Goal: Navigation & Orientation: Understand site structure

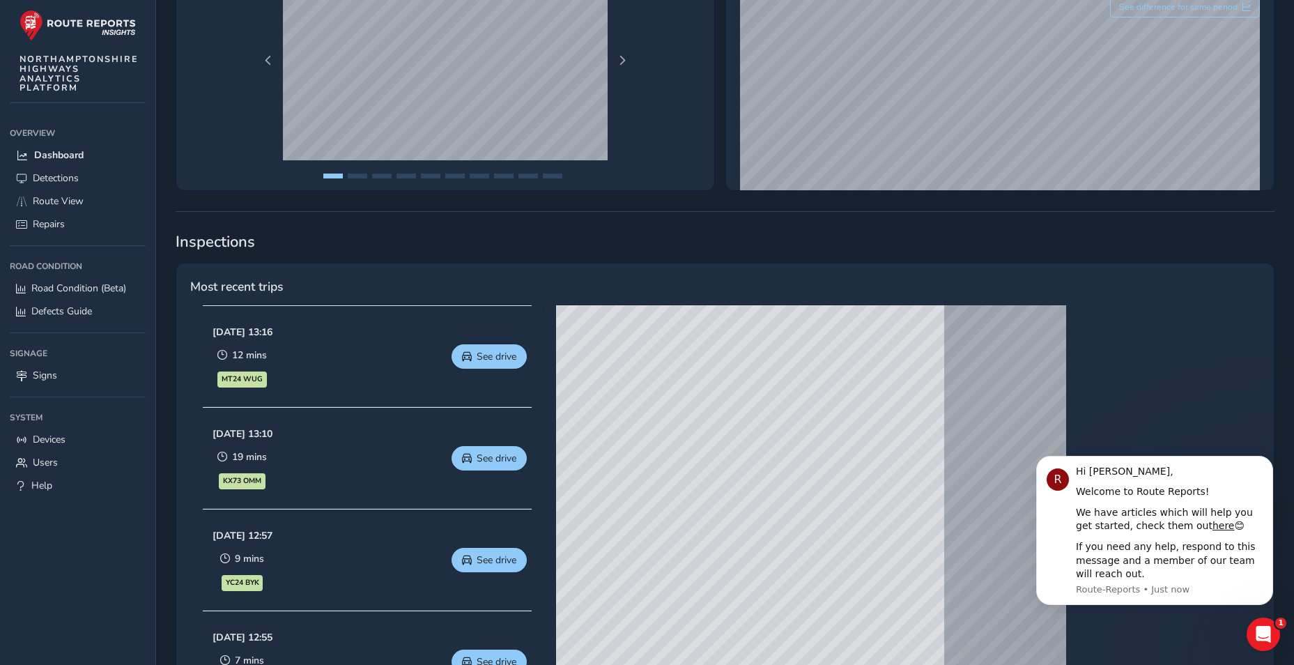
scroll to position [557, 0]
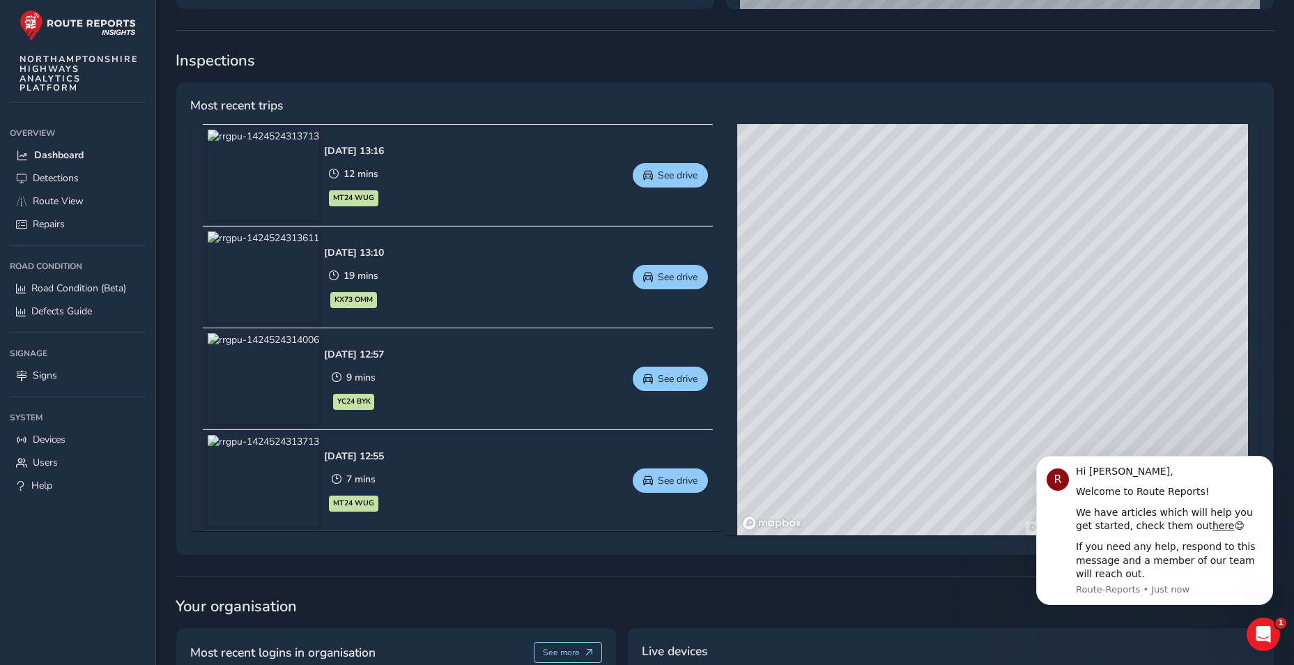
drag, startPoint x: 1010, startPoint y: 294, endPoint x: 953, endPoint y: 293, distance: 57.1
click at [953, 293] on div "© Mapbox © OpenStreetMap Improve this map © Maxar" at bounding box center [992, 329] width 511 height 411
drag, startPoint x: 863, startPoint y: 348, endPoint x: 876, endPoint y: 394, distance: 48.3
click at [876, 394] on div "© Mapbox © OpenStreetMap Improve this map © Maxar" at bounding box center [992, 329] width 511 height 411
drag, startPoint x: 943, startPoint y: 305, endPoint x: 908, endPoint y: 379, distance: 82.0
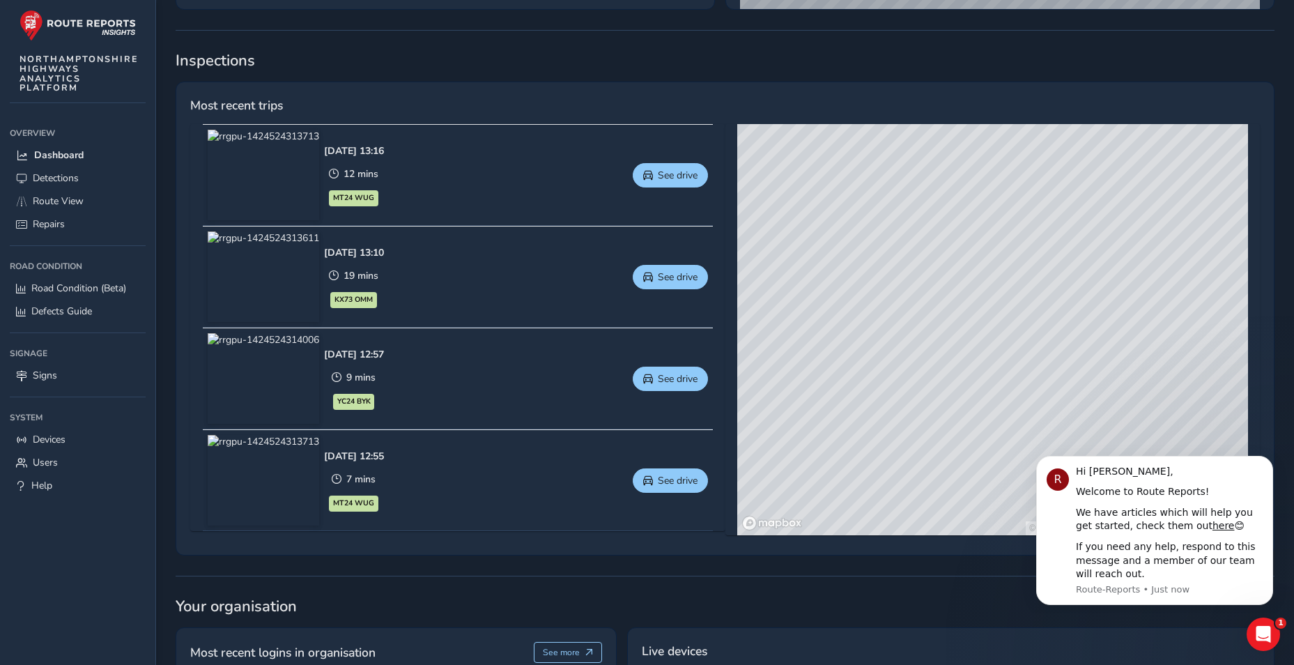
click at [908, 379] on div "© Mapbox © OpenStreetMap Improve this map © Maxar" at bounding box center [992, 329] width 511 height 411
drag, startPoint x: 942, startPoint y: 255, endPoint x: 936, endPoint y: 357, distance: 101.9
click at [936, 357] on div "© Mapbox © OpenStreetMap Improve this map © Maxar" at bounding box center [992, 329] width 511 height 411
click at [94, 180] on link "Detections" at bounding box center [78, 178] width 136 height 23
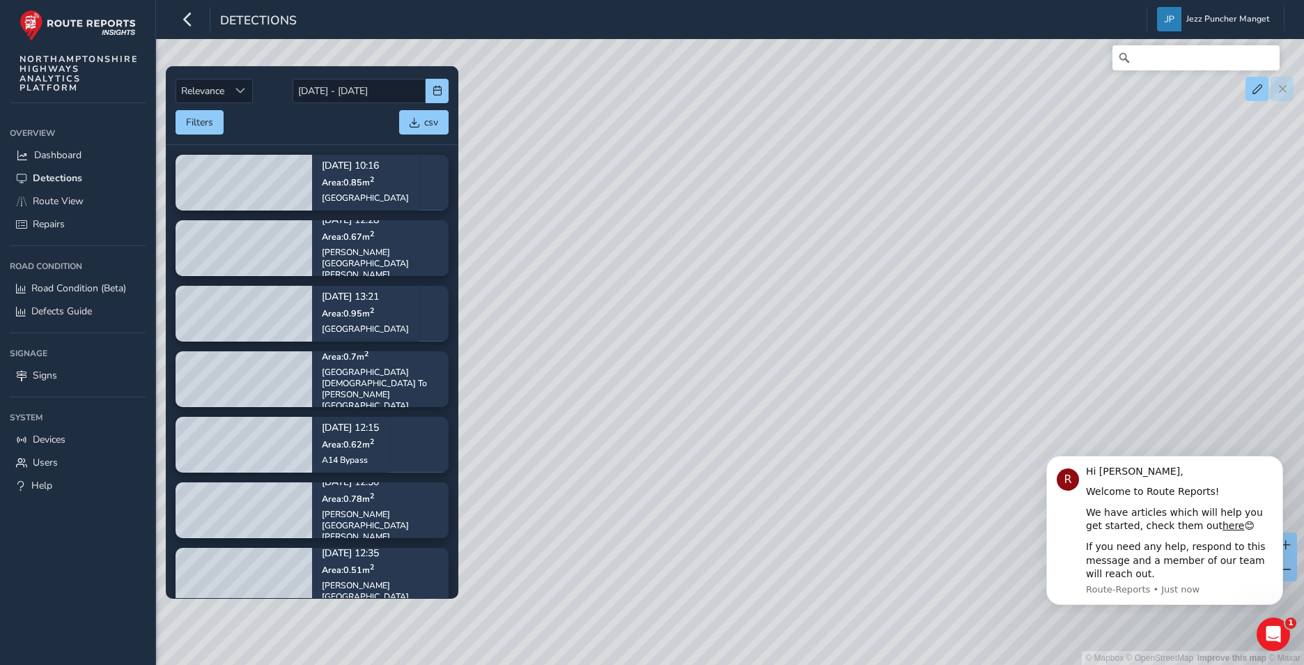
drag, startPoint x: 769, startPoint y: 341, endPoint x: 696, endPoint y: 432, distance: 117.0
click at [696, 432] on div "© Mapbox © OpenStreetMap Improve this map © Maxar" at bounding box center [652, 332] width 1304 height 665
drag, startPoint x: 849, startPoint y: 267, endPoint x: 794, endPoint y: 373, distance: 119.4
click at [794, 373] on div "© Mapbox © OpenStreetMap Improve this map © Maxar" at bounding box center [652, 332] width 1304 height 665
drag, startPoint x: 762, startPoint y: 281, endPoint x: 746, endPoint y: 335, distance: 55.8
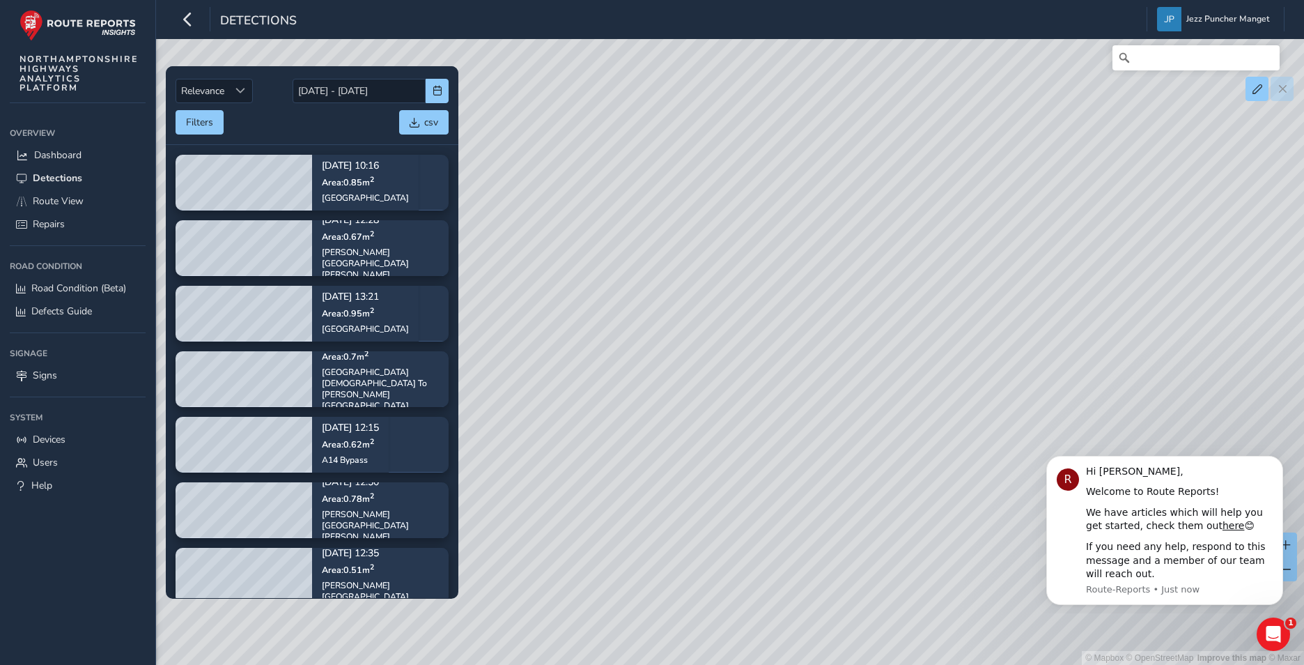
click at [746, 335] on div "© Mapbox © OpenStreetMap Improve this map © Maxar" at bounding box center [652, 332] width 1304 height 665
drag, startPoint x: 763, startPoint y: 240, endPoint x: 715, endPoint y: 347, distance: 117.6
click at [715, 347] on div "© Mapbox © OpenStreetMap Improve this map © Maxar" at bounding box center [652, 332] width 1304 height 665
drag, startPoint x: 716, startPoint y: 328, endPoint x: 705, endPoint y: 428, distance: 100.9
click at [705, 428] on div "© Mapbox © OpenStreetMap Improve this map © Maxar" at bounding box center [652, 332] width 1304 height 665
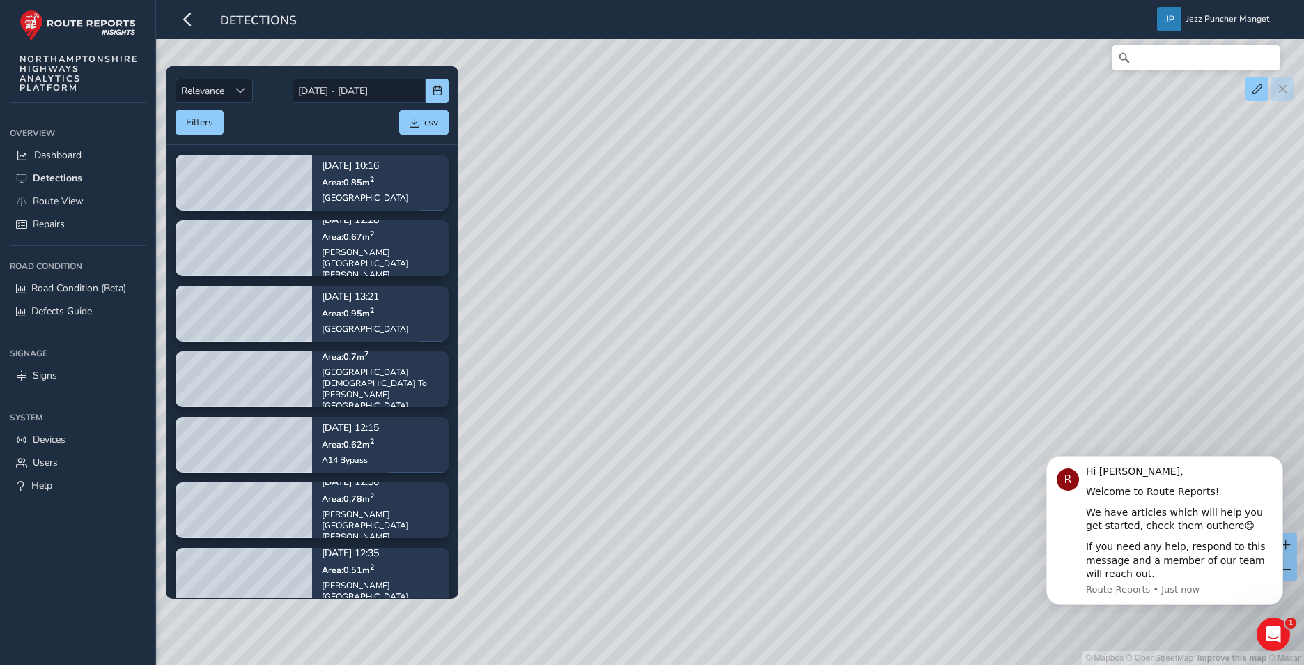
drag, startPoint x: 861, startPoint y: 250, endPoint x: 865, endPoint y: 398, distance: 147.7
click at [865, 398] on div "© Mapbox © OpenStreetMap Improve this map © Maxar" at bounding box center [652, 332] width 1304 height 665
drag, startPoint x: 893, startPoint y: 332, endPoint x: 890, endPoint y: 253, distance: 79.5
click at [890, 253] on div "© Mapbox © OpenStreetMap Improve this map © Maxar" at bounding box center [652, 332] width 1304 height 665
drag, startPoint x: 1125, startPoint y: 346, endPoint x: 1108, endPoint y: 352, distance: 17.6
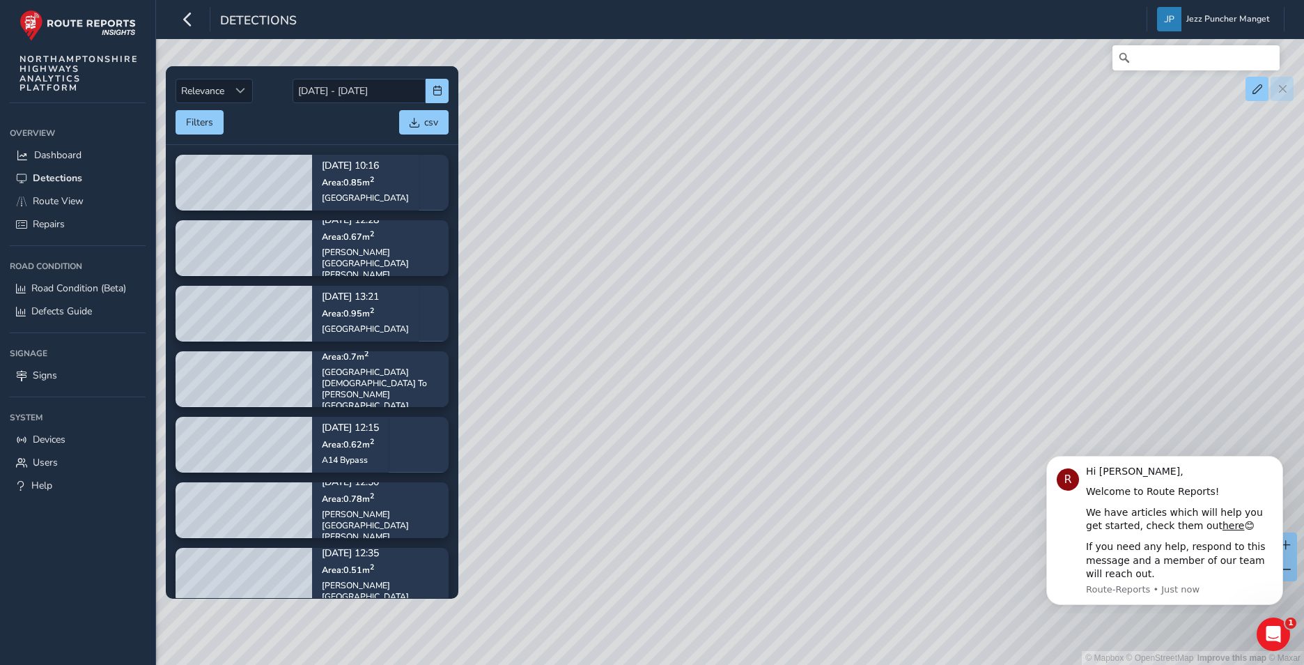
click at [1124, 351] on div "© Mapbox © OpenStreetMap Improve this map © Maxar" at bounding box center [652, 332] width 1304 height 665
drag, startPoint x: 709, startPoint y: 276, endPoint x: 734, endPoint y: 360, distance: 87.1
click at [734, 360] on div "© Mapbox © OpenStreetMap Improve this map © Maxar" at bounding box center [652, 332] width 1304 height 665
drag, startPoint x: 628, startPoint y: 213, endPoint x: 739, endPoint y: 353, distance: 178.6
click at [739, 353] on div "© Mapbox © OpenStreetMap Improve this map © Maxar" at bounding box center [652, 332] width 1304 height 665
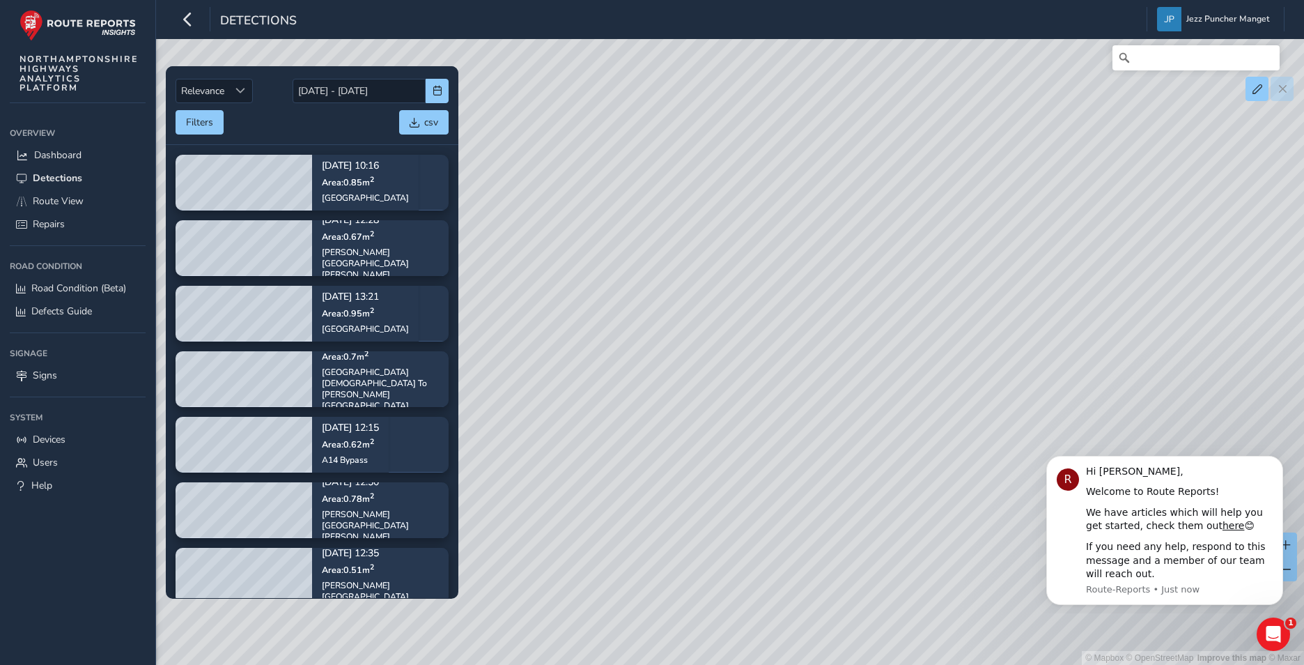
drag, startPoint x: 615, startPoint y: 209, endPoint x: 621, endPoint y: 231, distance: 22.5
click at [621, 231] on div "© Mapbox © OpenStreetMap Improve this map © Maxar" at bounding box center [652, 332] width 1304 height 665
drag, startPoint x: 755, startPoint y: 149, endPoint x: 644, endPoint y: 348, distance: 228.0
click at [644, 348] on div "© Mapbox © OpenStreetMap Improve this map © Maxar" at bounding box center [652, 332] width 1304 height 665
drag, startPoint x: 682, startPoint y: 192, endPoint x: 734, endPoint y: 402, distance: 216.1
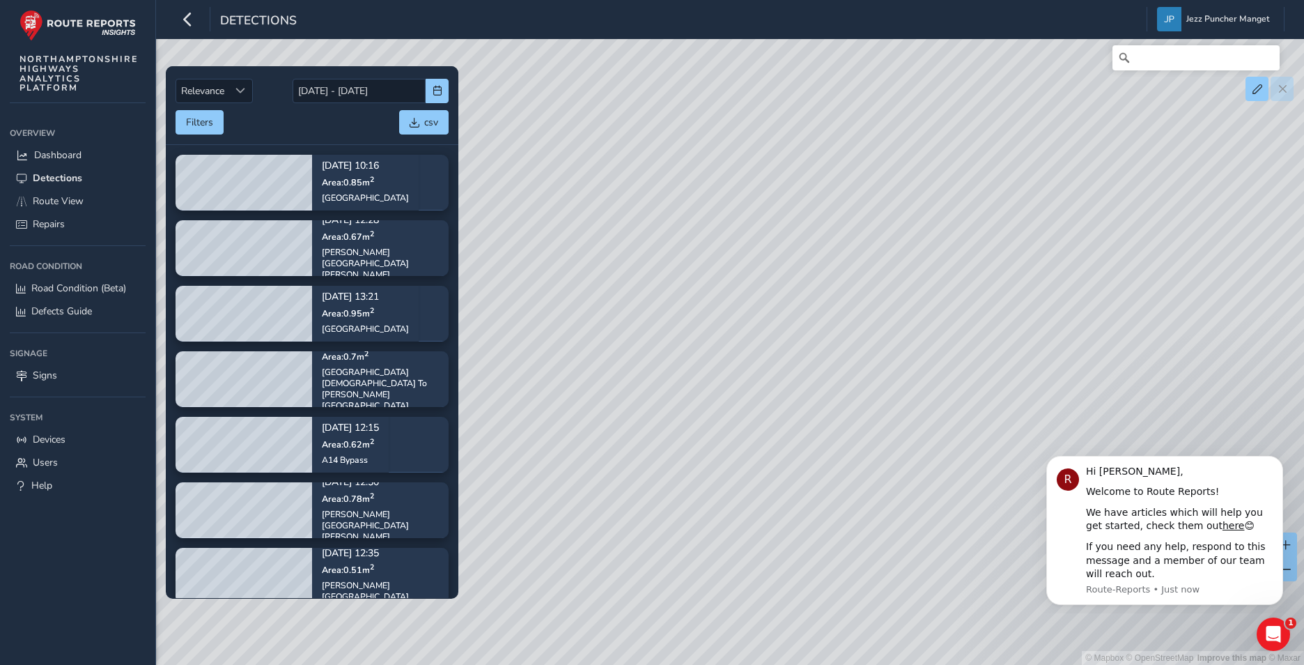
click at [734, 402] on div "© Mapbox © OpenStreetMap Improve this map © Maxar" at bounding box center [652, 332] width 1304 height 665
drag, startPoint x: 664, startPoint y: 320, endPoint x: 613, endPoint y: 513, distance: 200.3
click at [613, 513] on div "© Mapbox © OpenStreetMap Improve this map © Maxar" at bounding box center [652, 332] width 1304 height 665
drag, startPoint x: 647, startPoint y: 355, endPoint x: 651, endPoint y: 458, distance: 102.5
click at [651, 458] on div "© Mapbox © OpenStreetMap Improve this map © Maxar" at bounding box center [652, 332] width 1304 height 665
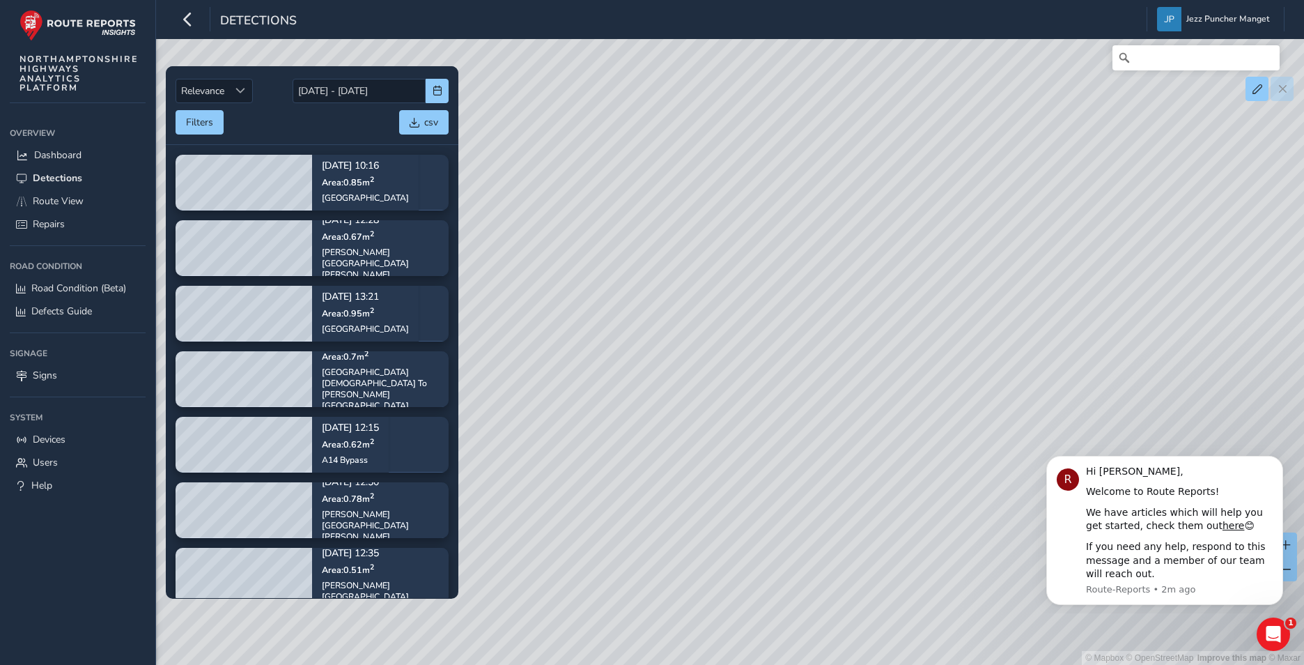
drag, startPoint x: 629, startPoint y: 412, endPoint x: 914, endPoint y: 307, distance: 303.8
click at [935, 311] on div "© Mapbox © OpenStreetMap Improve this map © Maxar" at bounding box center [652, 332] width 1304 height 665
drag, startPoint x: 878, startPoint y: 380, endPoint x: 682, endPoint y: 299, distance: 212.1
click at [676, 298] on div "© Mapbox © OpenStreetMap Improve this map © Maxar" at bounding box center [652, 332] width 1304 height 665
drag, startPoint x: 853, startPoint y: 585, endPoint x: 789, endPoint y: 431, distance: 167.2
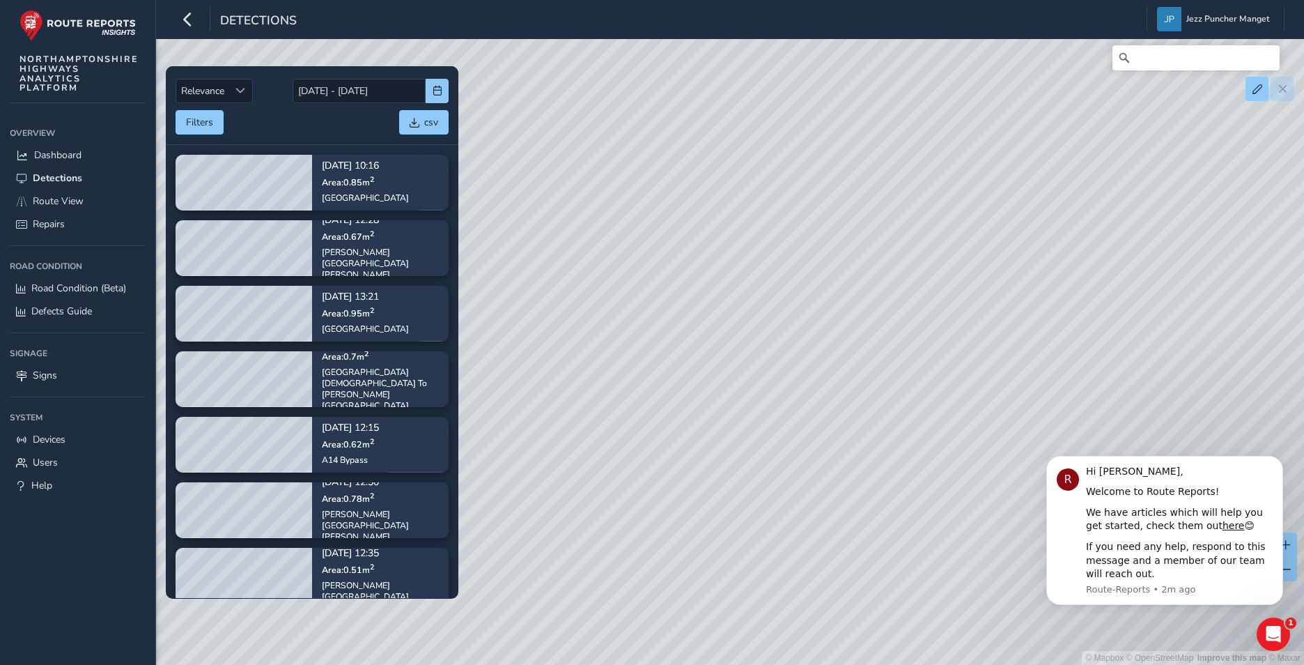
click at [791, 434] on div "© Mapbox © OpenStreetMap Improve this map © Maxar" at bounding box center [652, 332] width 1304 height 665
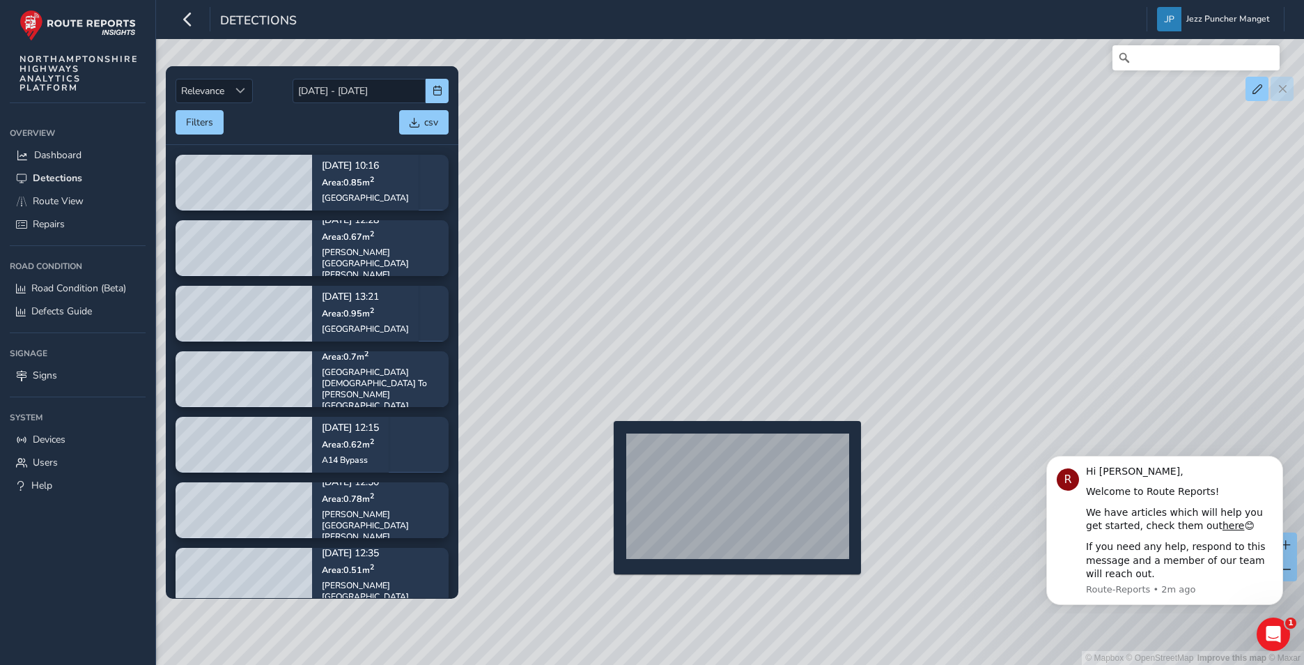
click at [605, 443] on div "© Mapbox © OpenStreetMap Improve this map © Maxar" at bounding box center [652, 332] width 1304 height 665
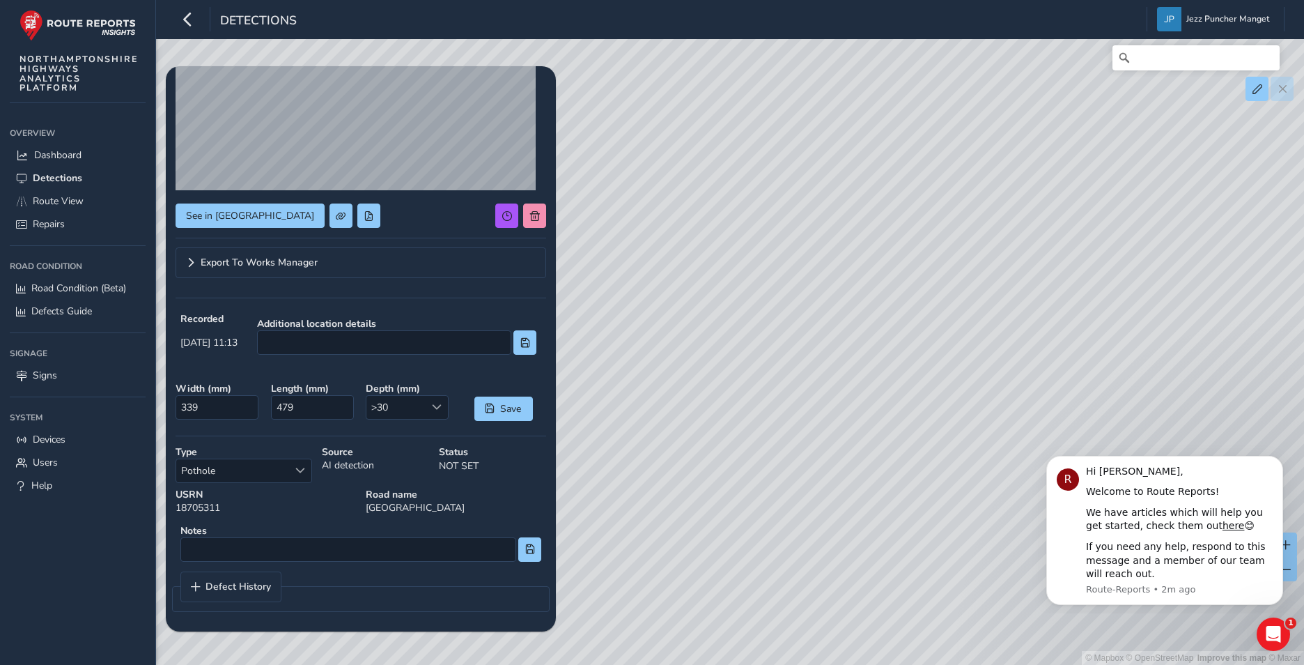
scroll to position [67, 0]
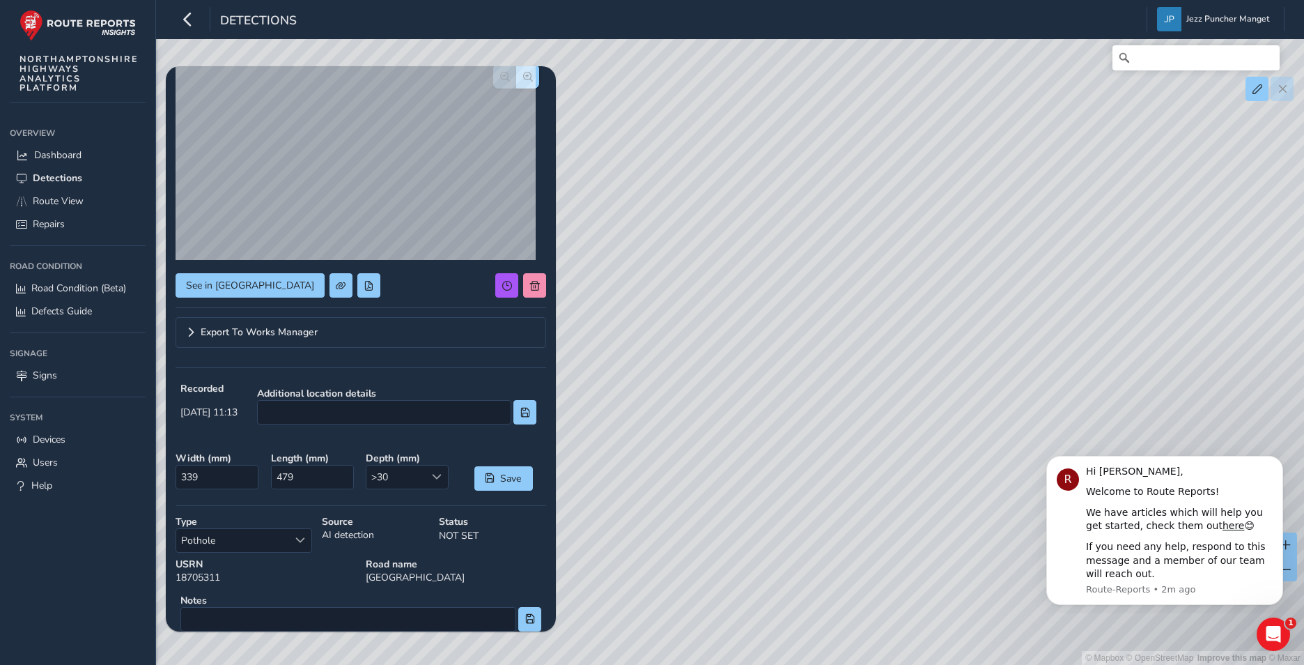
drag, startPoint x: 840, startPoint y: 381, endPoint x: 989, endPoint y: 510, distance: 196.6
click at [989, 510] on div "© Mapbox © OpenStreetMap Improve this map © Maxar" at bounding box center [652, 332] width 1304 height 665
drag, startPoint x: 1008, startPoint y: 360, endPoint x: 987, endPoint y: 426, distance: 69.6
click at [987, 426] on div "© Mapbox © OpenStreetMap Improve this map © Maxar" at bounding box center [652, 332] width 1304 height 665
drag, startPoint x: 2158, startPoint y: 819, endPoint x: 1113, endPoint y: 479, distance: 1099.0
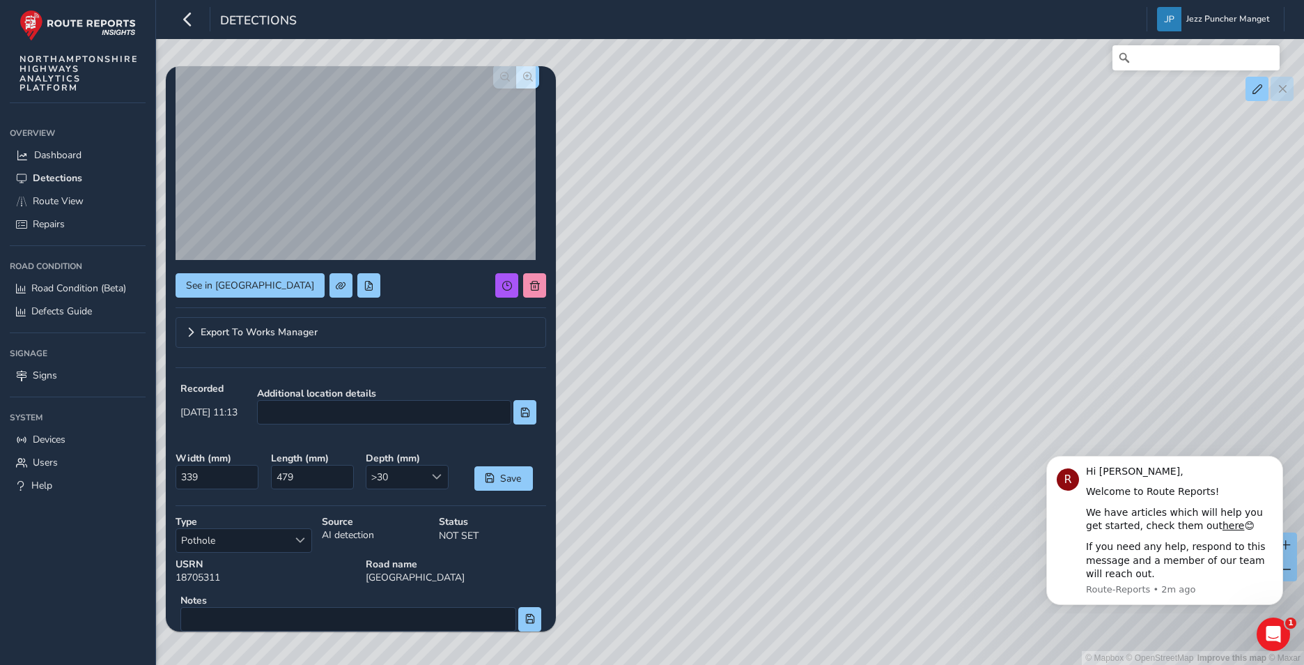
drag, startPoint x: 959, startPoint y: 284, endPoint x: 975, endPoint y: 429, distance: 146.6
click at [985, 442] on div "© Mapbox © OpenStreetMap Improve this map © Maxar" at bounding box center [652, 332] width 1304 height 665
drag, startPoint x: 816, startPoint y: 240, endPoint x: 837, endPoint y: 425, distance: 185.8
click at [851, 461] on div "© Mapbox © OpenStreetMap Improve this map © Maxar" at bounding box center [652, 332] width 1304 height 665
drag, startPoint x: 756, startPoint y: 147, endPoint x: 778, endPoint y: 337, distance: 191.4
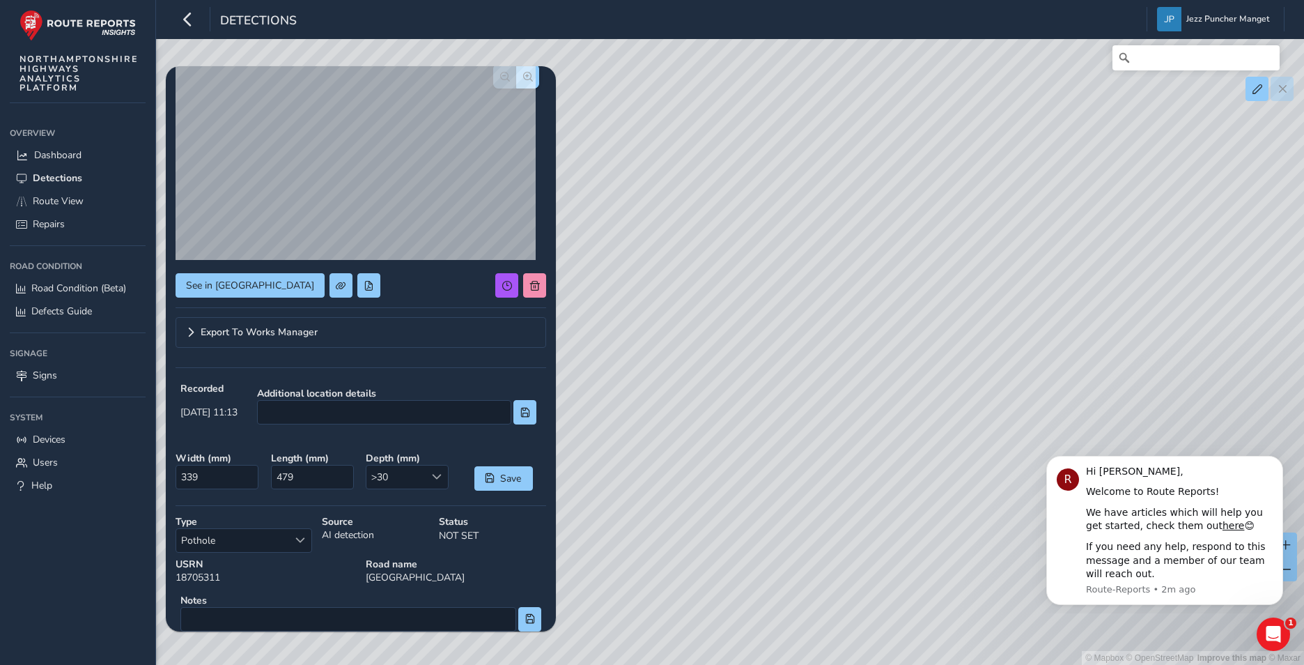
click at [778, 337] on div "© Mapbox © OpenStreetMap Improve this map © Maxar" at bounding box center [652, 332] width 1304 height 665
click at [44, 199] on span "Route View" at bounding box center [58, 200] width 51 height 13
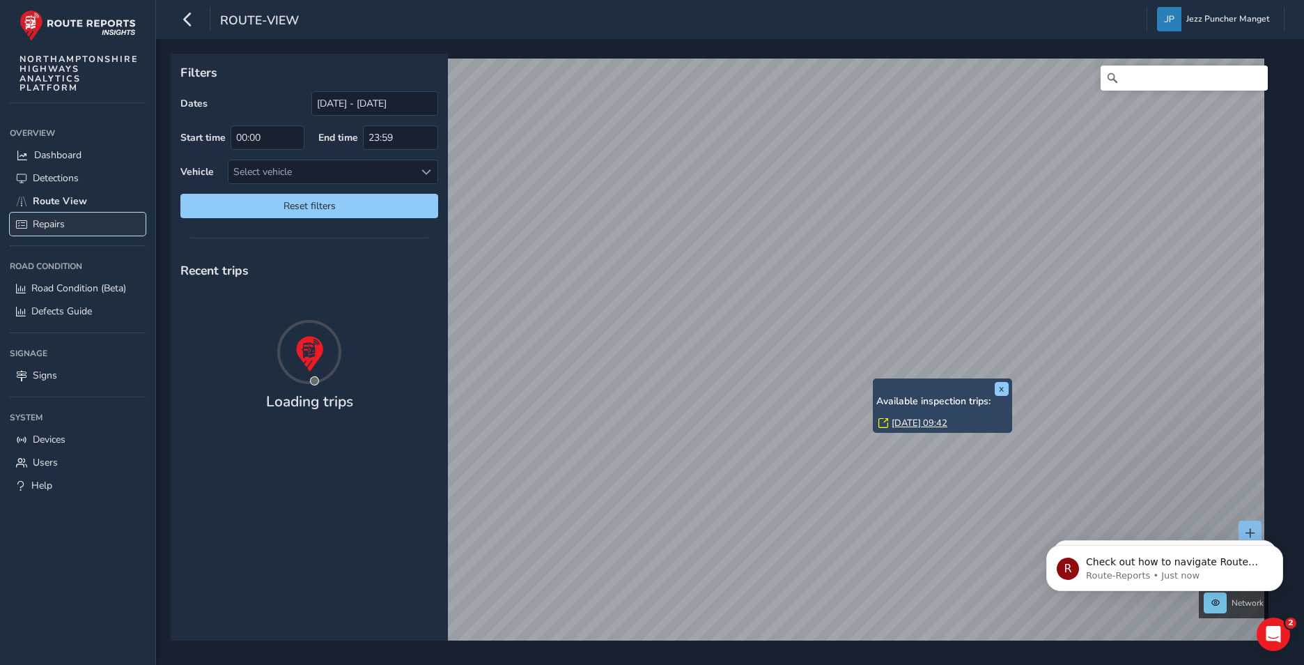
click at [66, 219] on link "Repairs" at bounding box center [78, 224] width 136 height 23
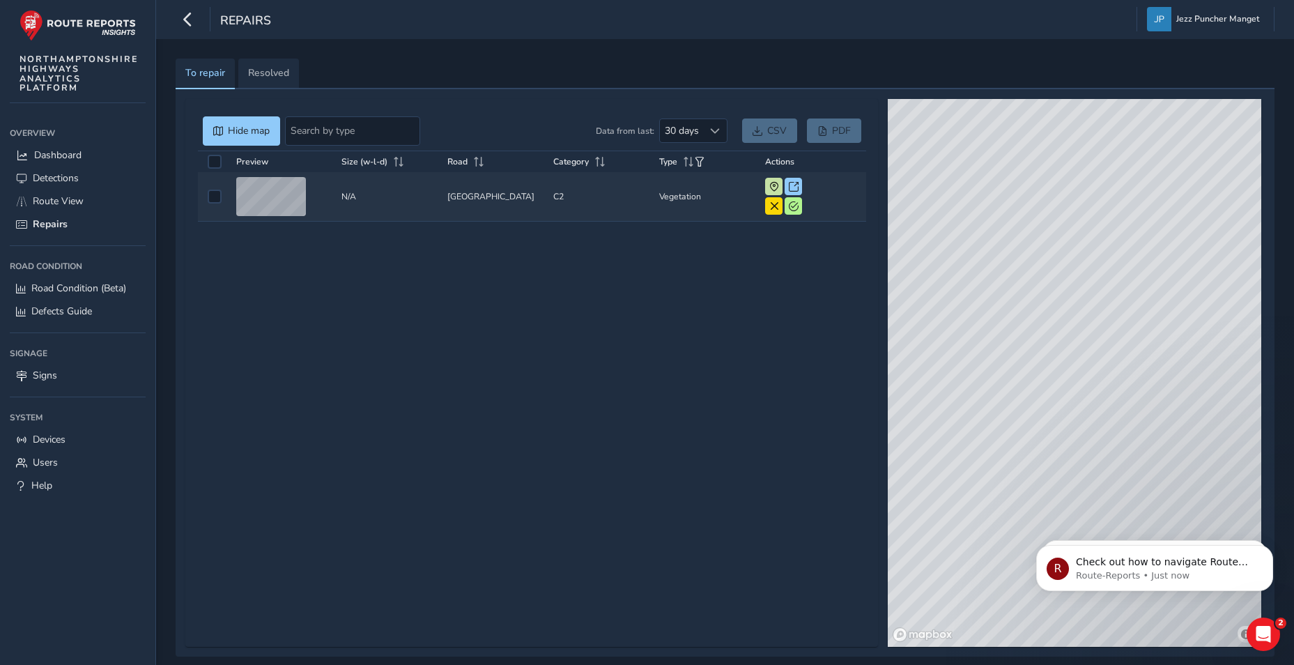
click at [530, 205] on td "[GEOGRAPHIC_DATA]" at bounding box center [495, 196] width 106 height 49
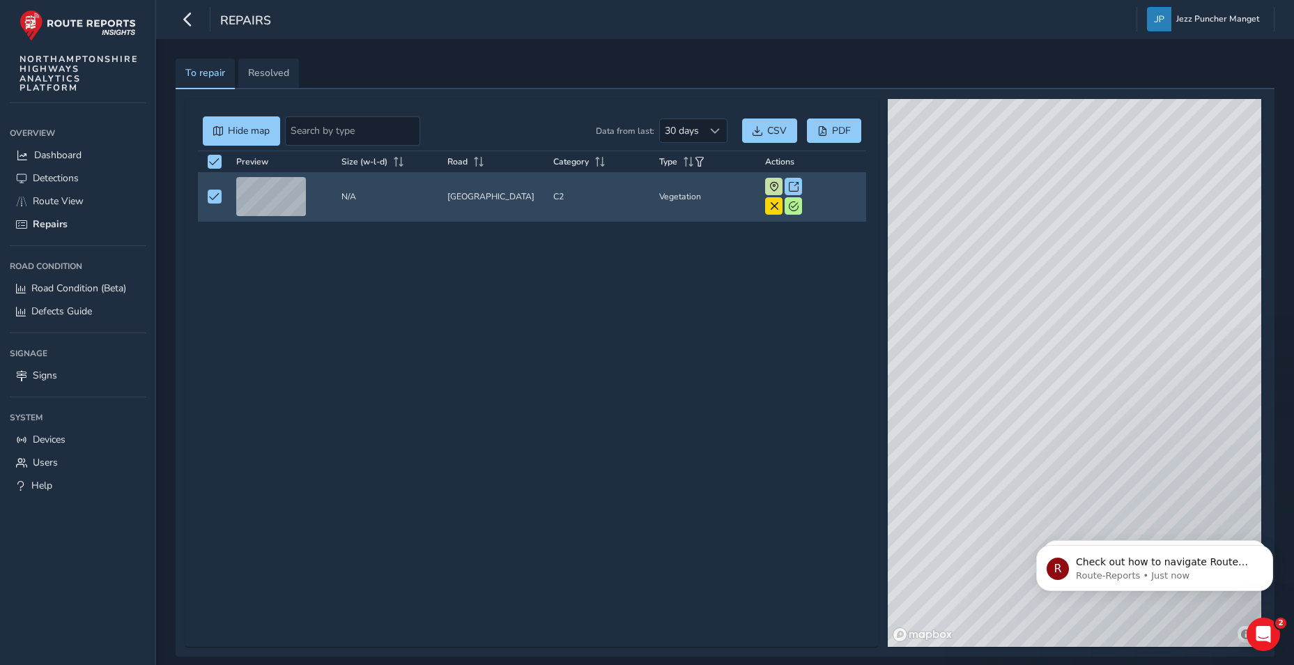
click at [604, 205] on td "Category C2" at bounding box center [601, 196] width 106 height 49
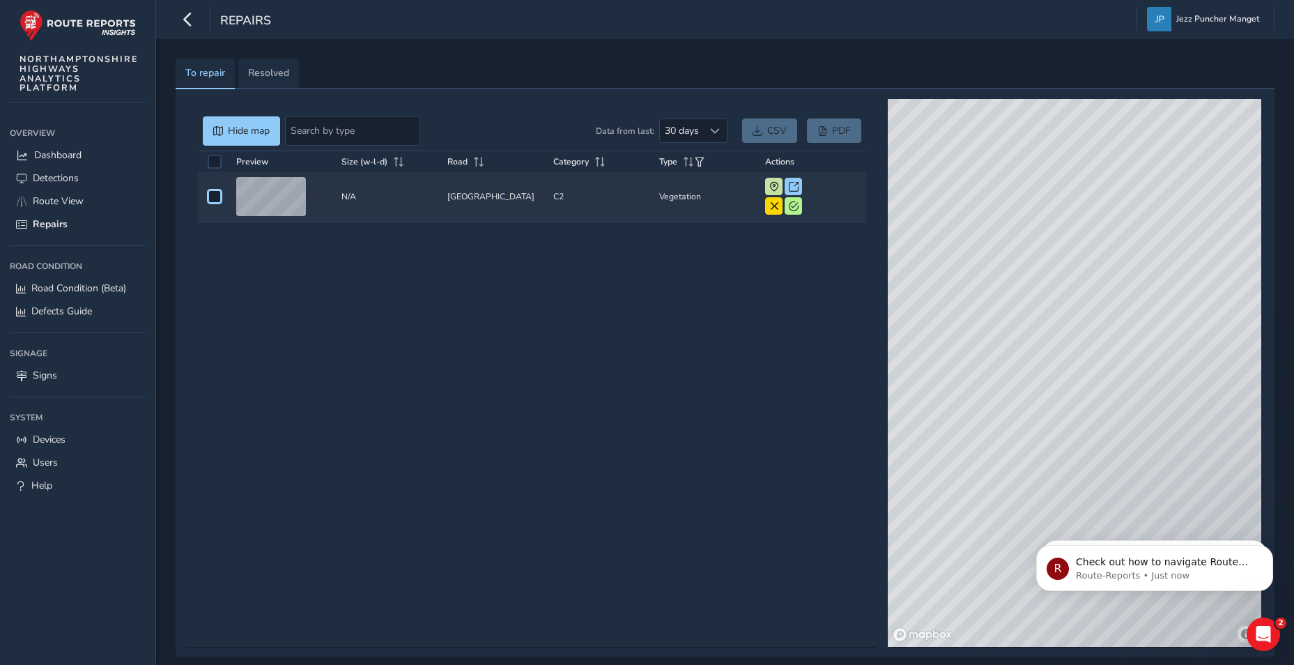
click at [604, 205] on td "Category C2" at bounding box center [601, 196] width 106 height 49
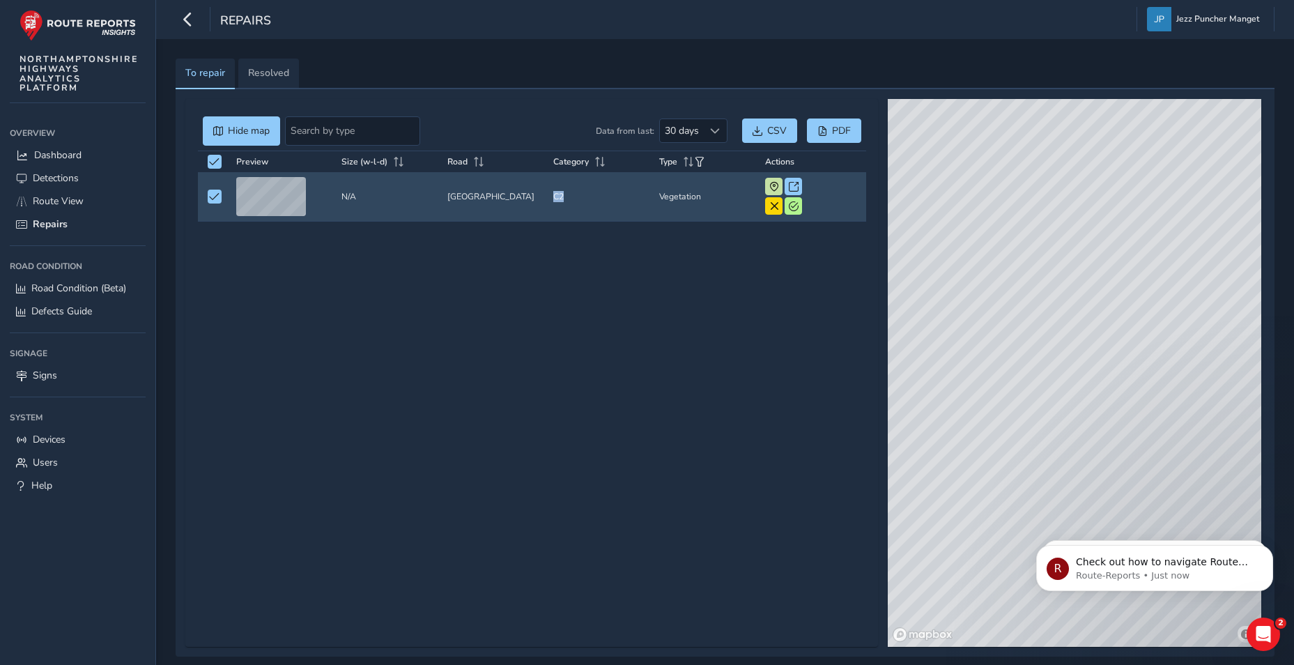
click at [604, 205] on td "Category C2" at bounding box center [601, 196] width 106 height 49
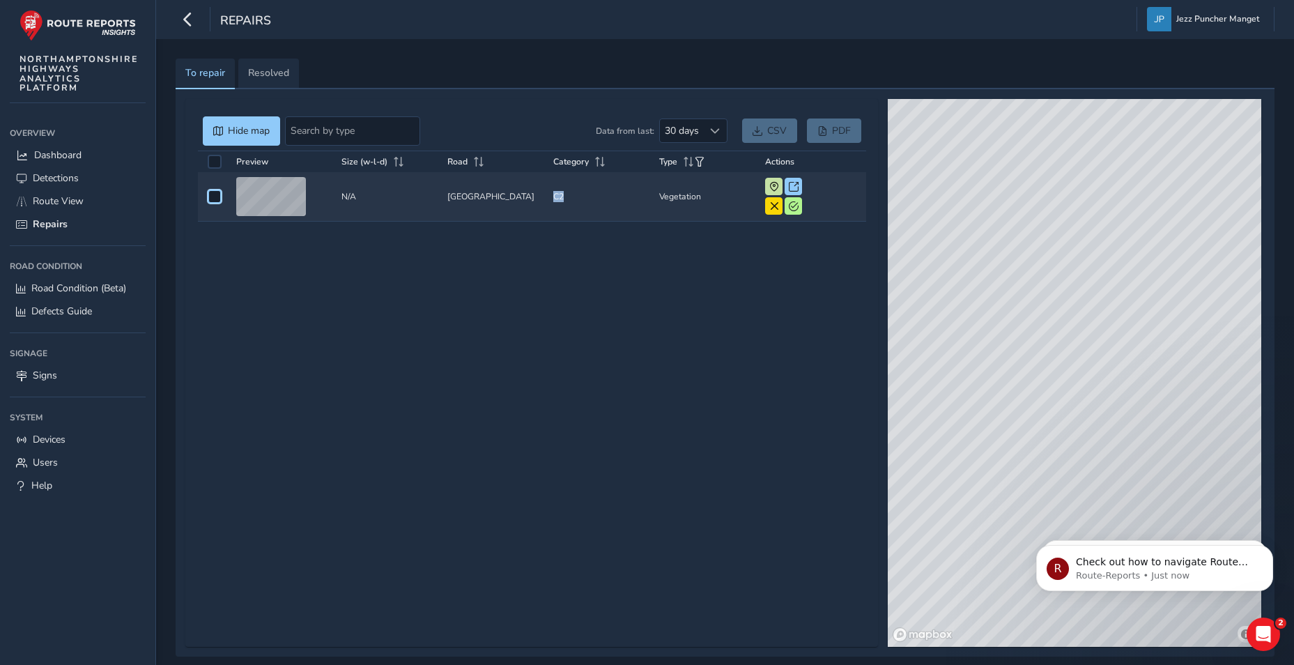
click at [1072, 366] on div "© Mapbox © OpenStreetMap Improve this map © Maxar" at bounding box center [1074, 373] width 373 height 548
click at [1074, 364] on div "© Mapbox © OpenStreetMap Improve this map © Maxar" at bounding box center [1074, 373] width 373 height 548
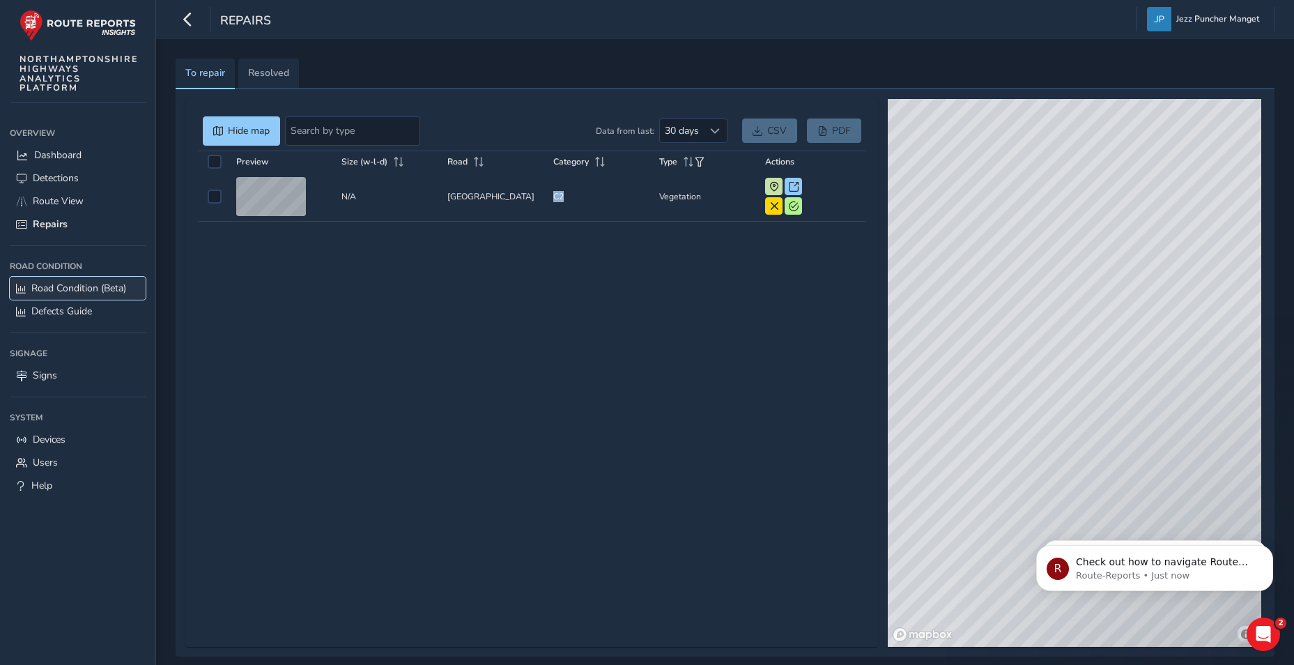
click at [35, 293] on span "Road Condition (Beta)" at bounding box center [78, 287] width 95 height 13
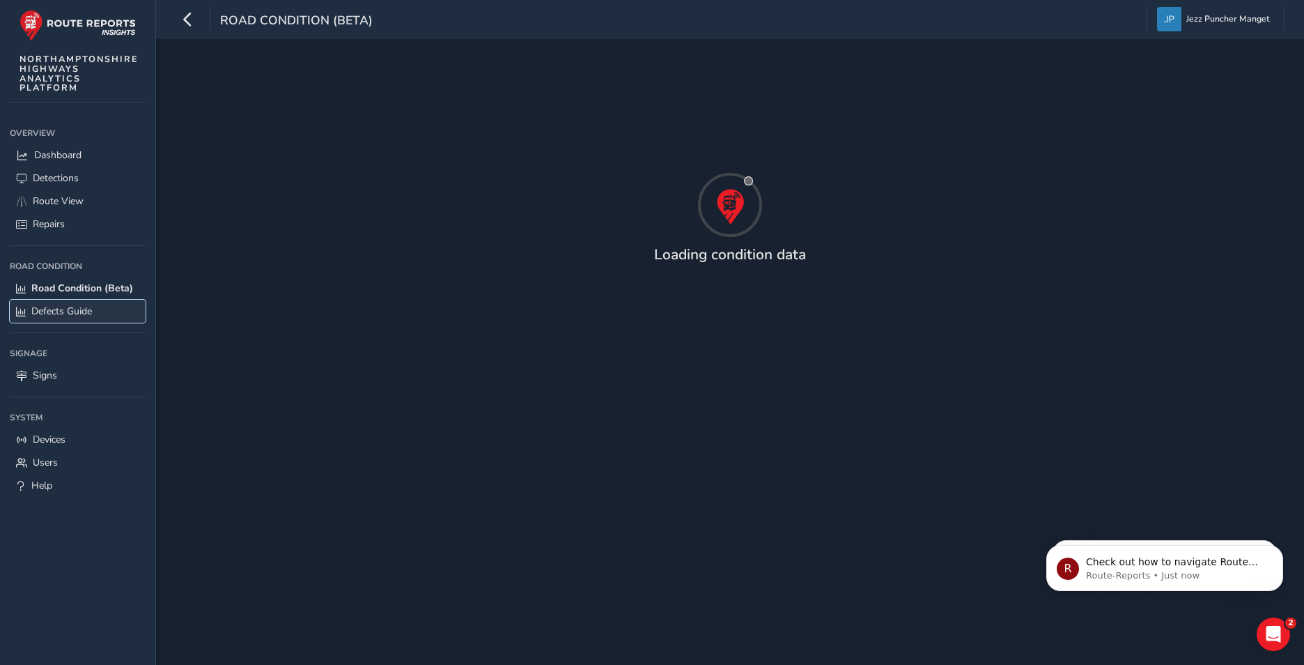
click at [43, 316] on span "Defects Guide" at bounding box center [61, 310] width 61 height 13
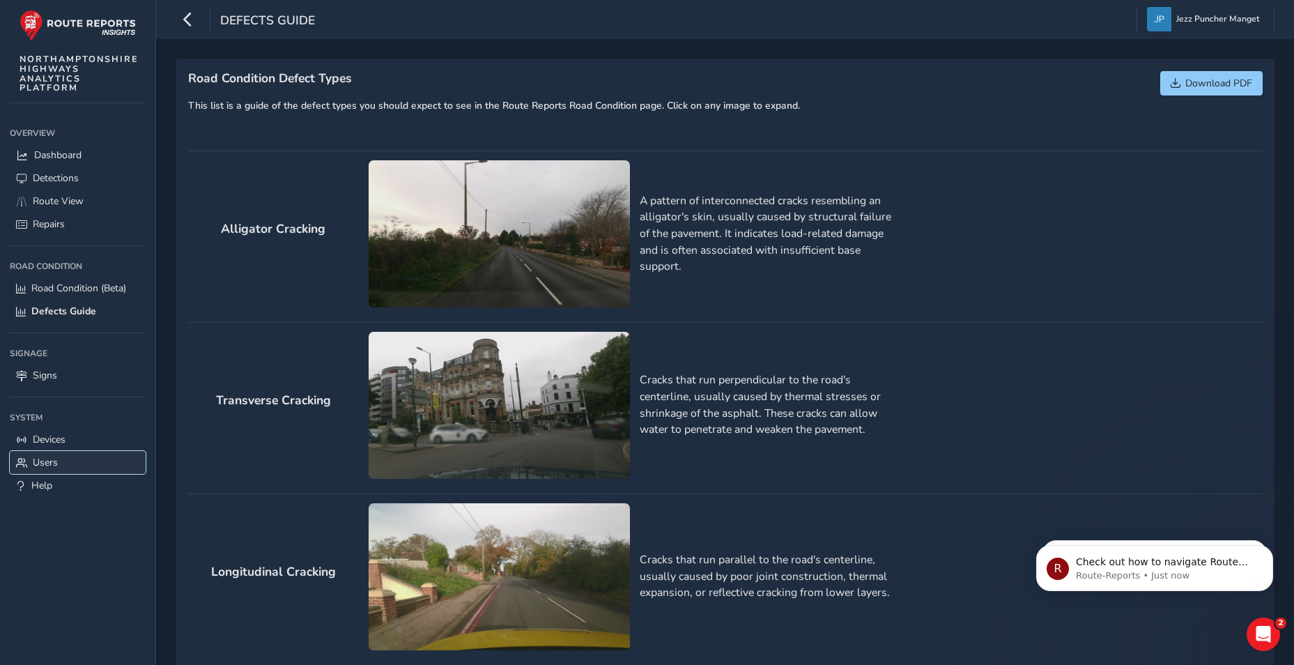
click at [43, 458] on span "Users" at bounding box center [45, 462] width 25 height 13
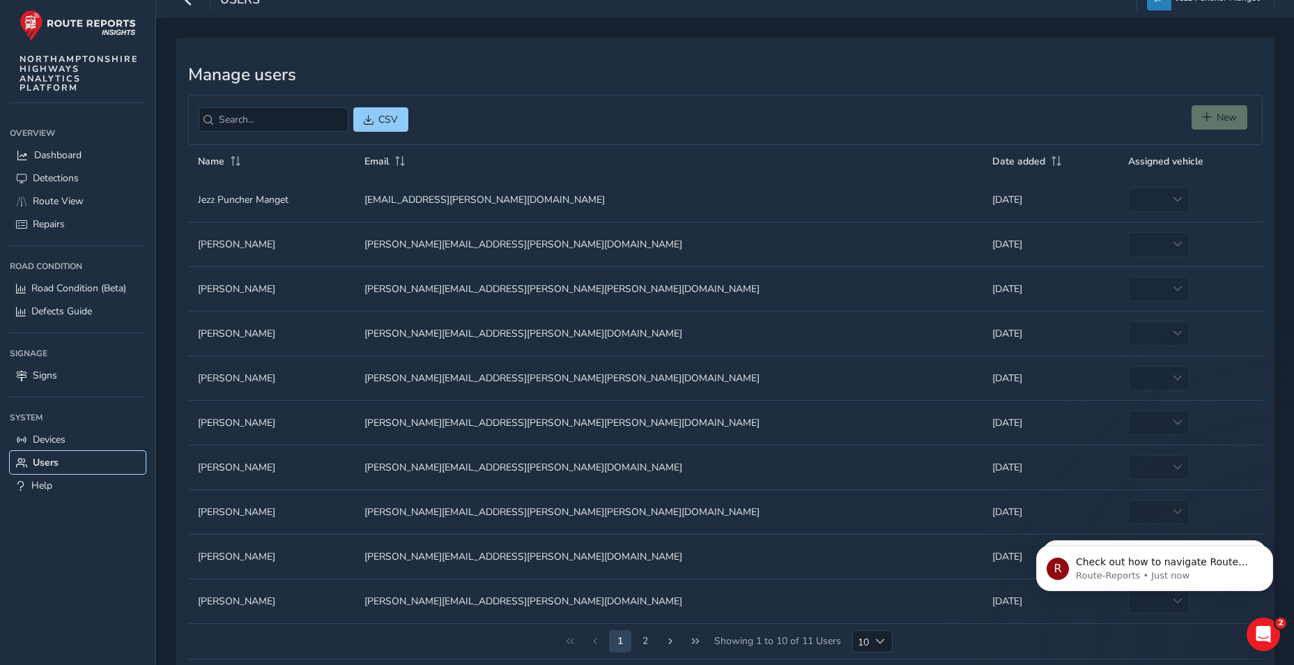
scroll to position [52, 0]
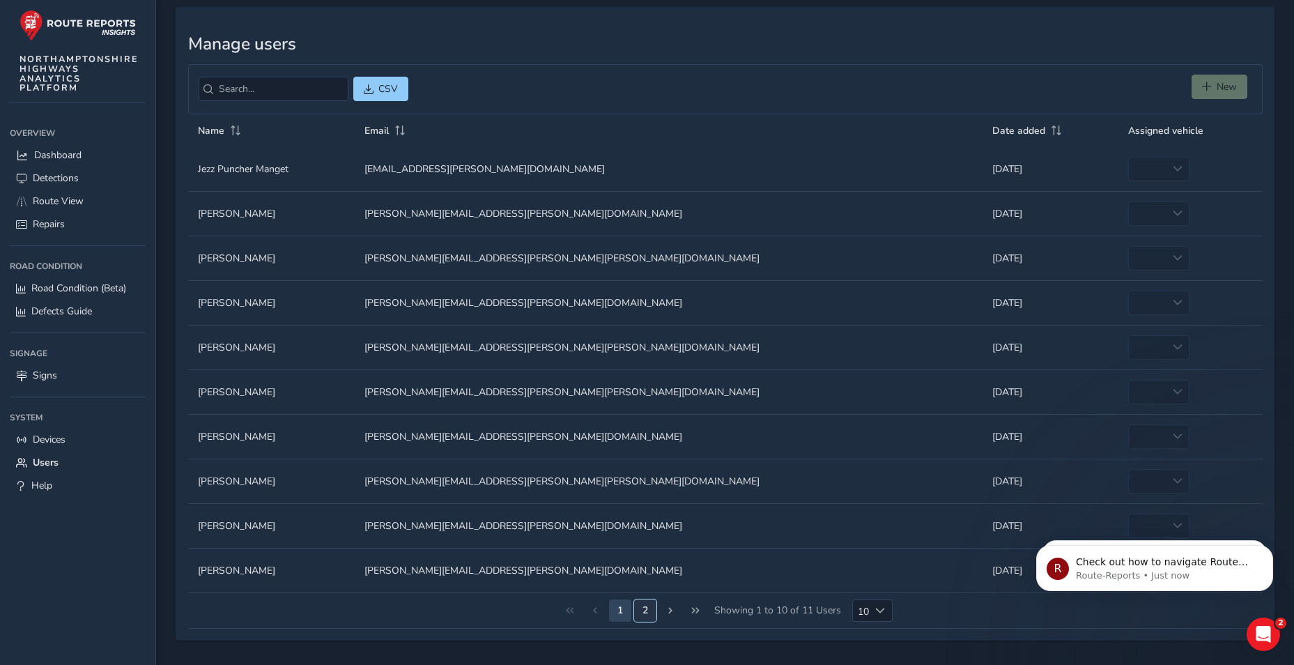
click at [647, 612] on button "2" at bounding box center [645, 610] width 22 height 22
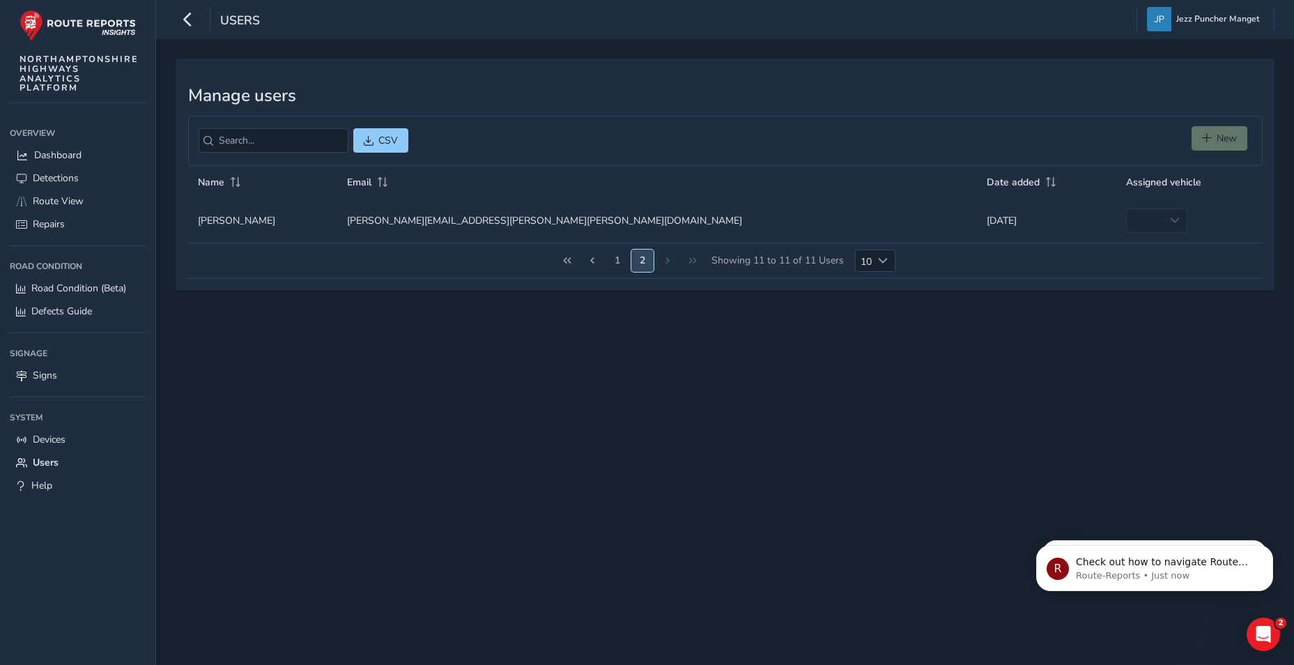
scroll to position [0, 0]
click at [43, 373] on span "Signs" at bounding box center [45, 375] width 24 height 13
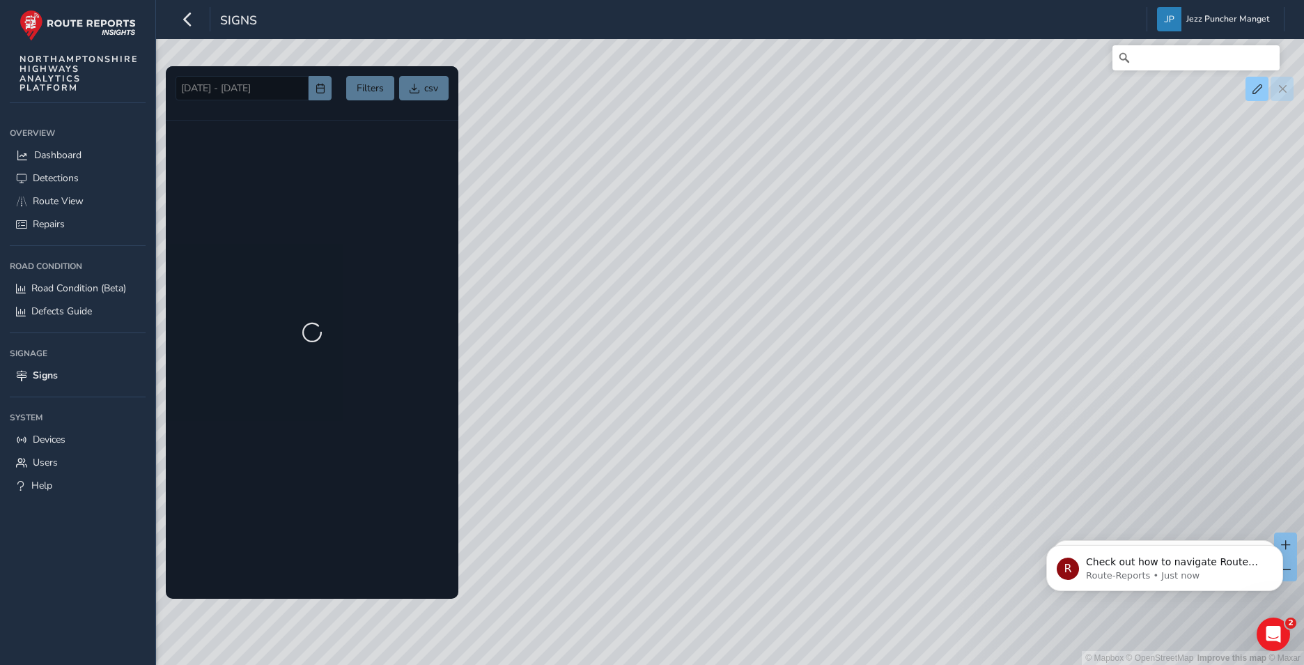
drag, startPoint x: 736, startPoint y: 345, endPoint x: 746, endPoint y: 371, distance: 28.2
click at [746, 371] on div "© Mapbox © OpenStreetMap Improve this map © Maxar" at bounding box center [652, 332] width 1304 height 665
click at [70, 153] on span "Dashboard" at bounding box center [57, 154] width 47 height 13
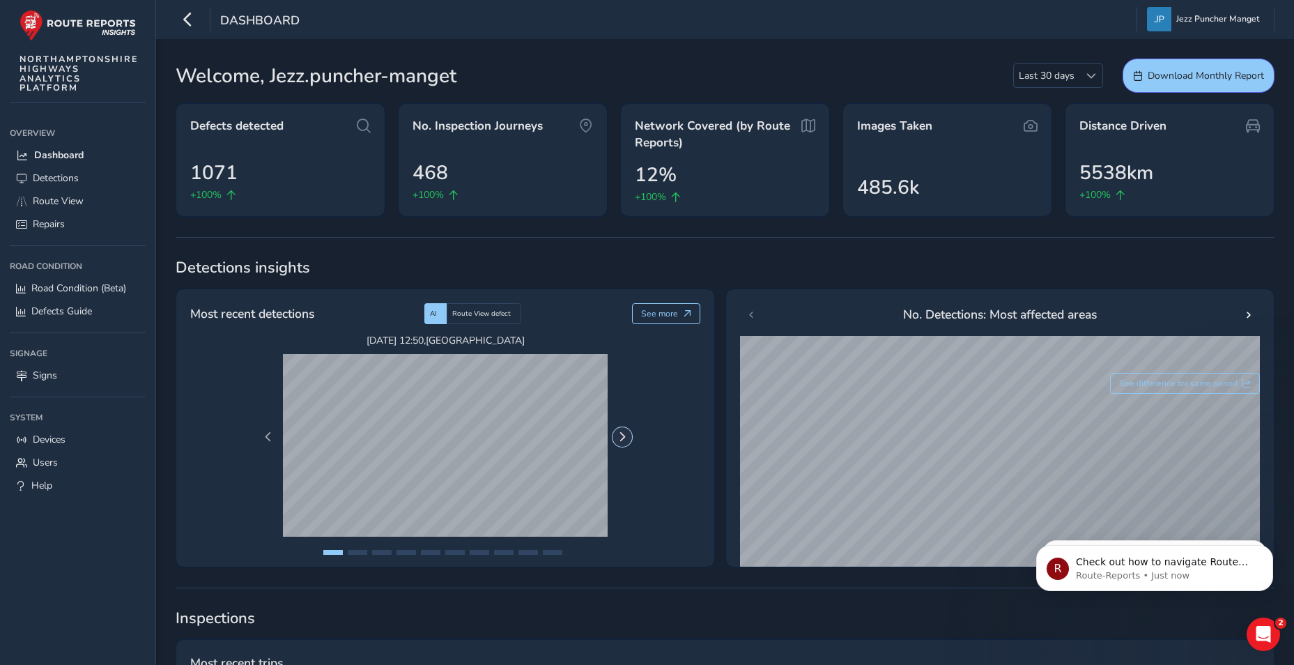
click at [617, 440] on span "Next Page" at bounding box center [622, 437] width 10 height 10
click at [617, 439] on button "Next Page" at bounding box center [622, 437] width 20 height 20
click at [617, 438] on button "Next Page" at bounding box center [622, 437] width 20 height 20
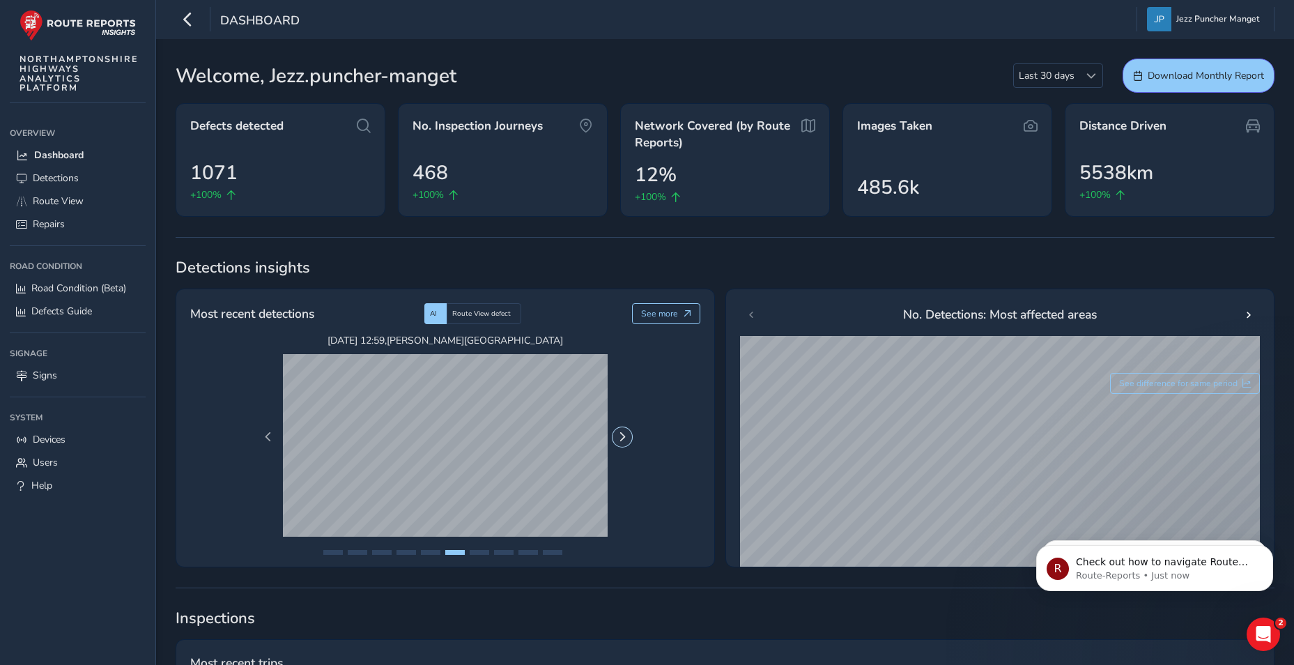
click at [617, 437] on span "Next Page" at bounding box center [622, 437] width 10 height 10
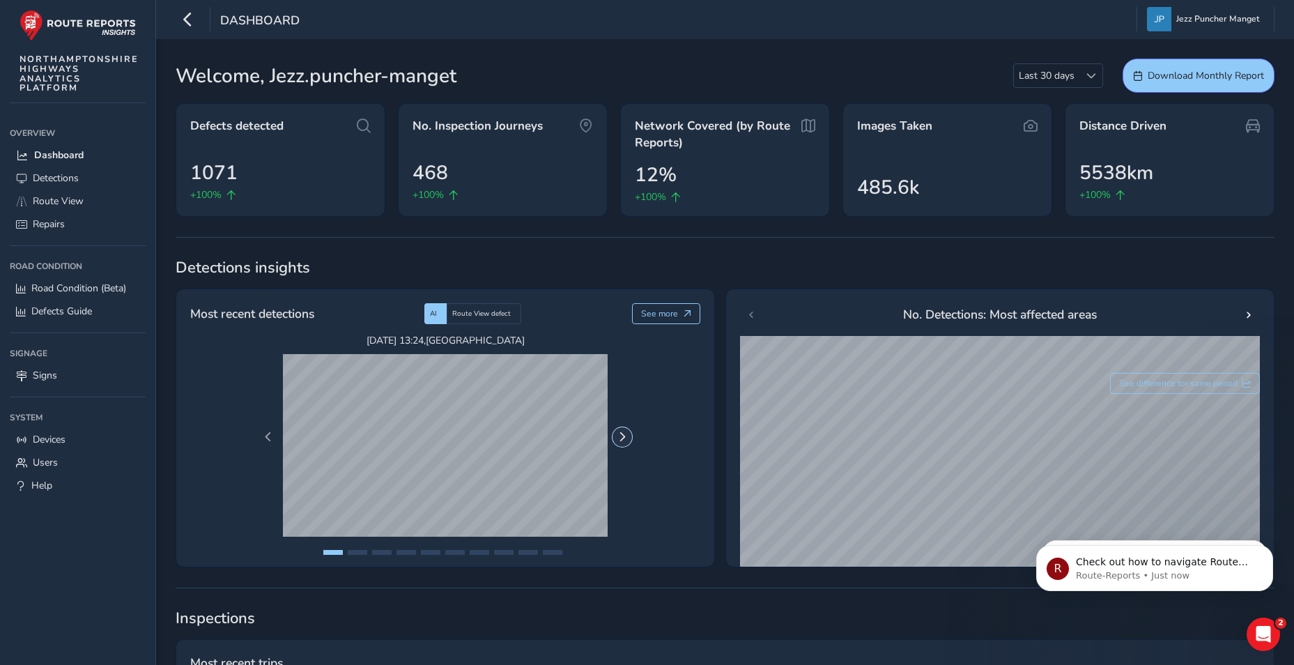
click at [617, 437] on span "Next Page" at bounding box center [622, 437] width 10 height 10
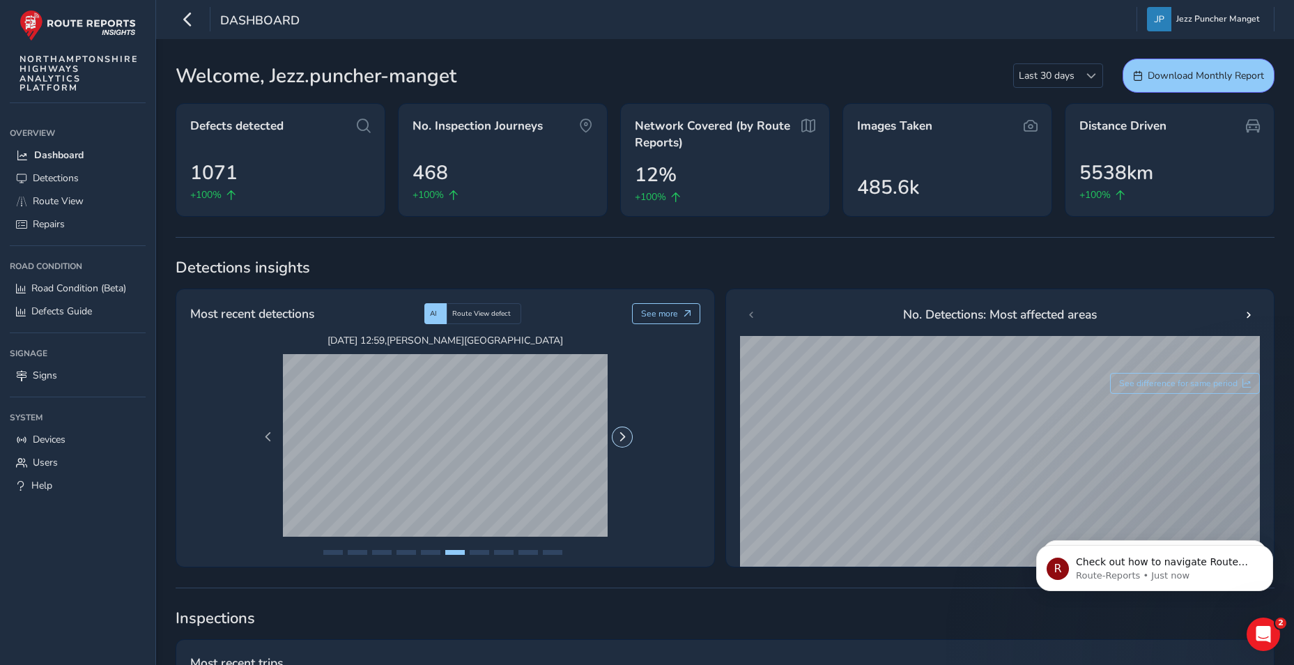
click at [617, 437] on span "Next Page" at bounding box center [622, 437] width 10 height 10
